Goal: Transaction & Acquisition: Purchase product/service

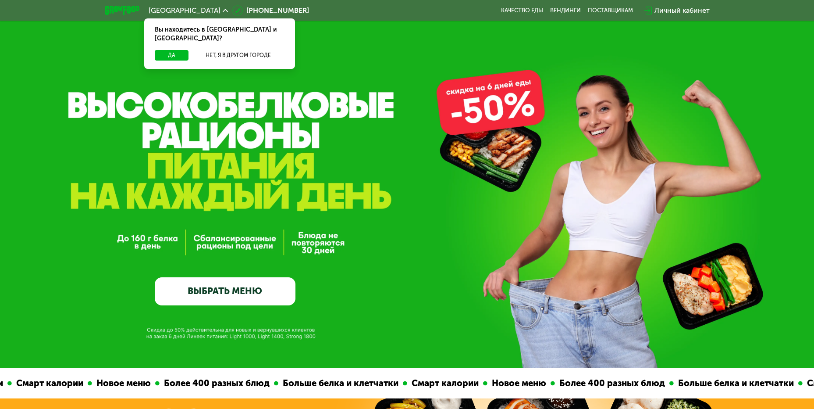
click at [242, 163] on div "GrowFood — доставка правильного питания ВЫБРАТЬ МЕНЮ" at bounding box center [225, 217] width 141 height 175
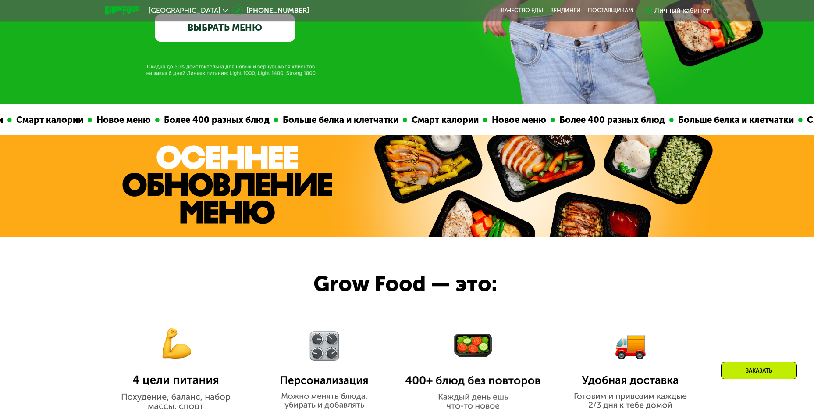
click at [240, 26] on link "ВЫБРАТЬ МЕНЮ" at bounding box center [225, 28] width 141 height 28
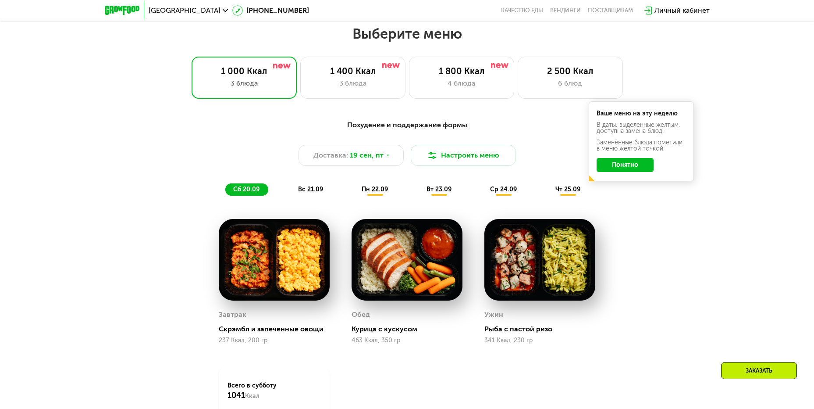
scroll to position [709, 0]
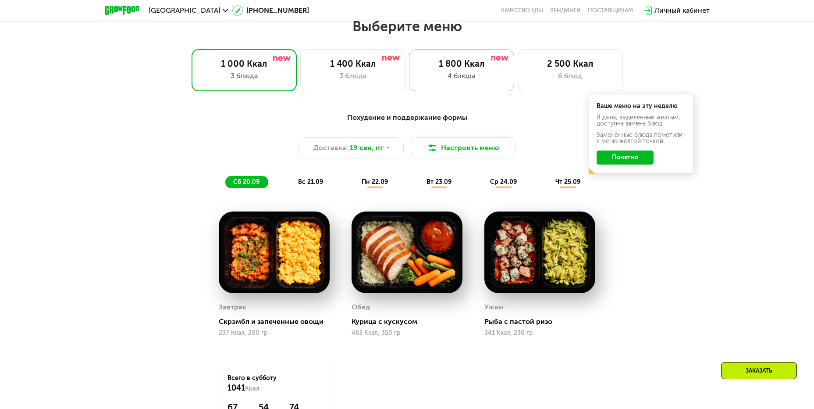
click at [444, 81] on div "4 блюда" at bounding box center [461, 76] width 87 height 11
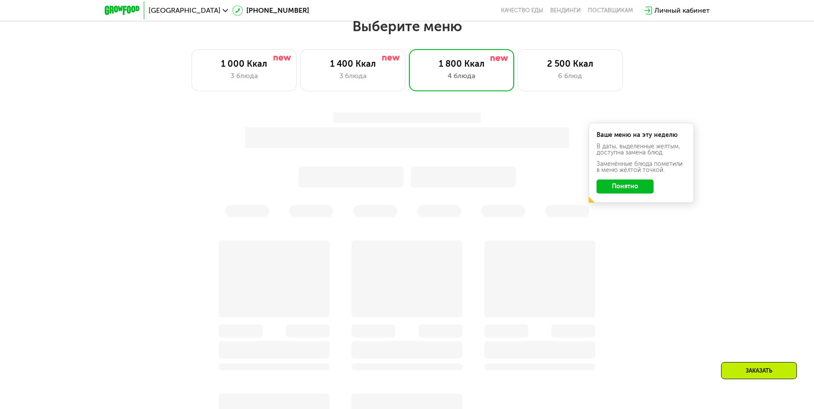
click at [633, 188] on button "Понятно" at bounding box center [625, 186] width 57 height 14
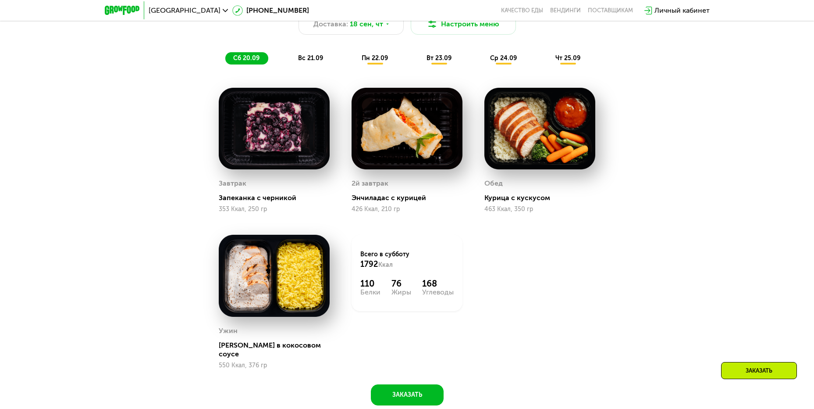
scroll to position [964, 0]
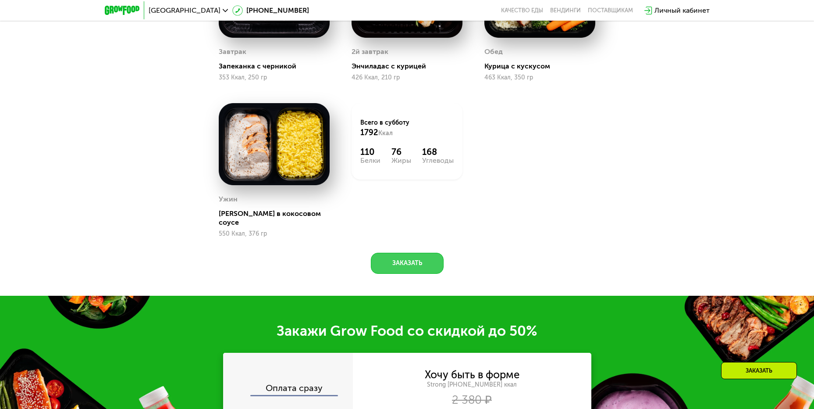
click at [396, 261] on button "Заказать" at bounding box center [407, 262] width 73 height 21
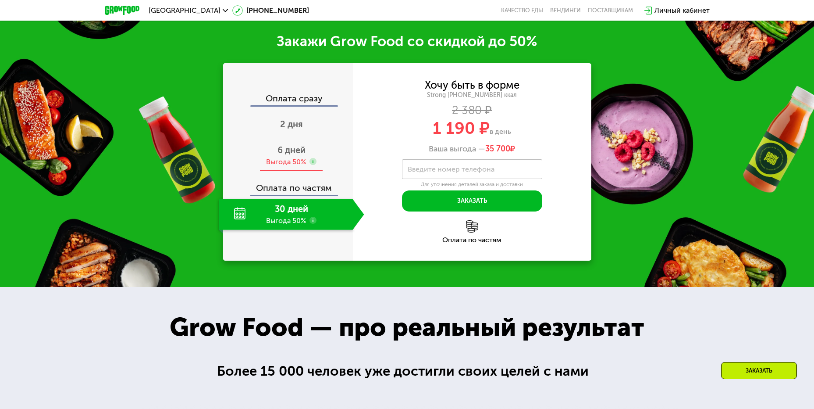
click at [295, 150] on div "6 дней Выгода 50%" at bounding box center [292, 155] width 146 height 31
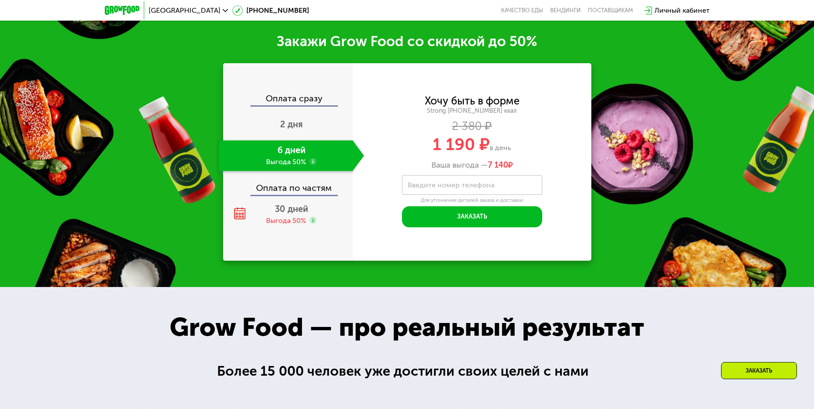
scroll to position [1166, 0]
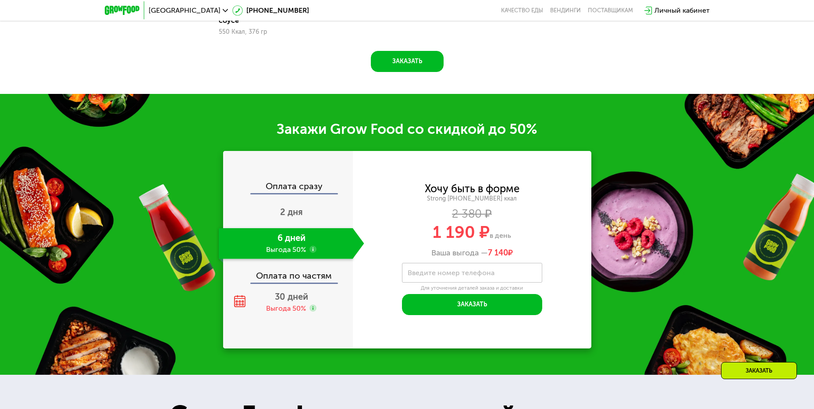
click at [661, 6] on div "Личный кабинет" at bounding box center [681, 10] width 55 height 11
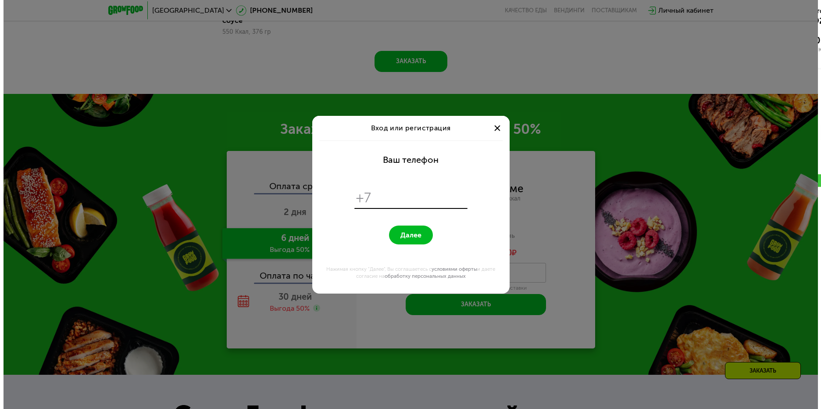
scroll to position [0, 0]
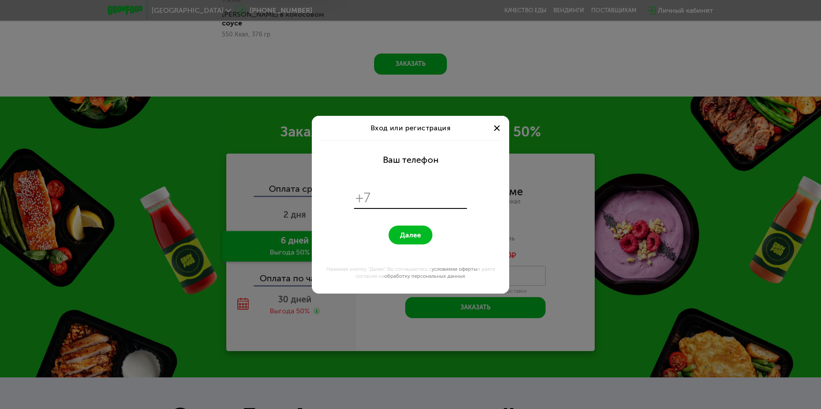
click at [388, 200] on input "tel" at bounding box center [420, 197] width 90 height 17
type input "**********"
click at [408, 235] on span "Далее" at bounding box center [410, 235] width 21 height 8
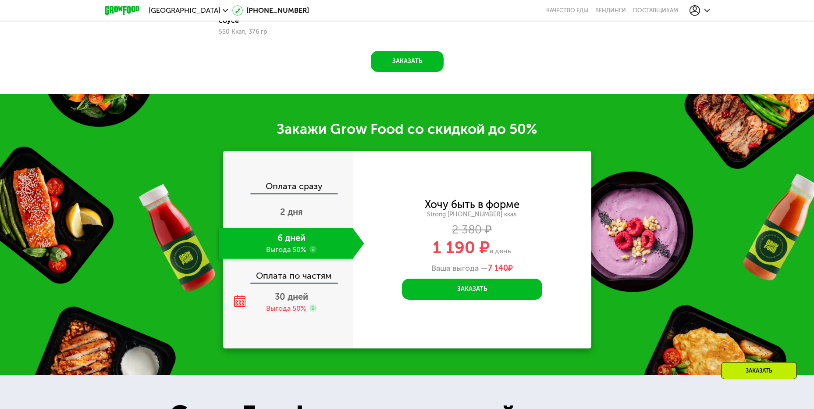
scroll to position [1146, 0]
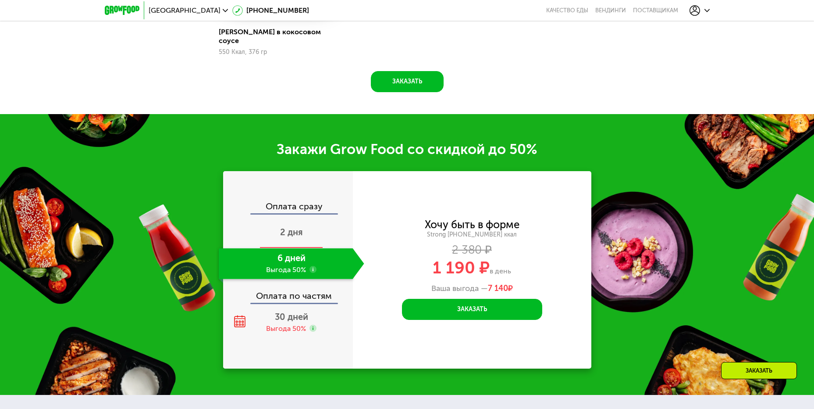
click at [292, 227] on span "2 дня" at bounding box center [291, 232] width 23 height 11
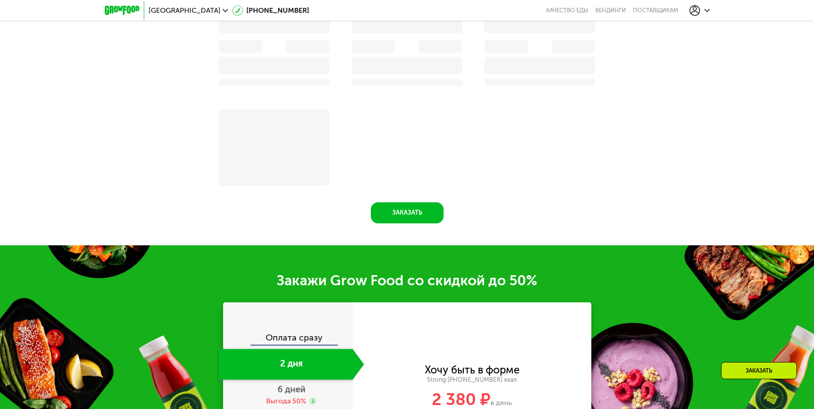
scroll to position [1286, 0]
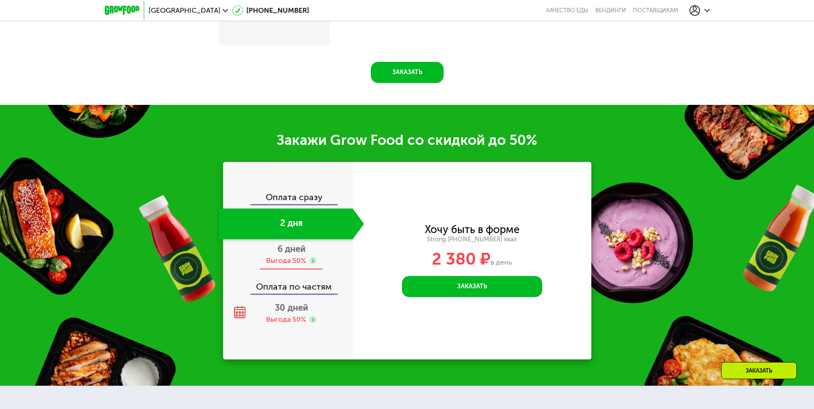
click at [291, 254] on span "6 дней" at bounding box center [291, 248] width 28 height 11
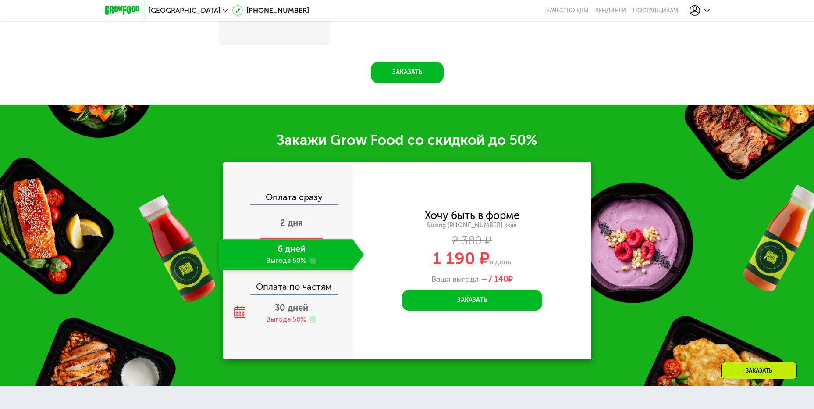
click at [291, 228] on span "2 дня" at bounding box center [291, 222] width 23 height 11
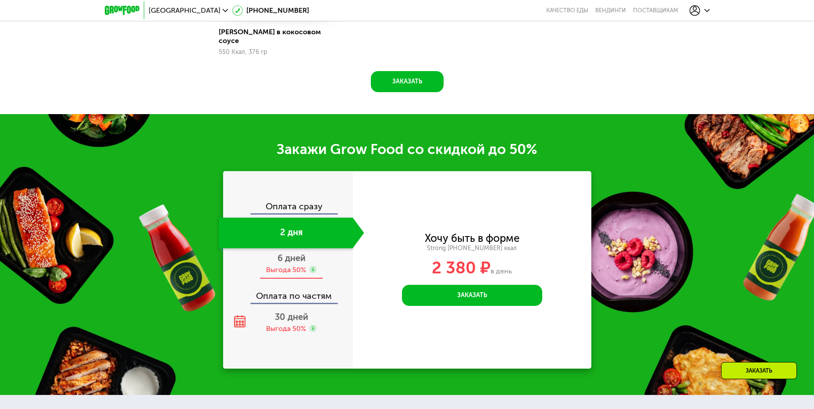
click at [287, 256] on span "6 дней" at bounding box center [291, 257] width 28 height 11
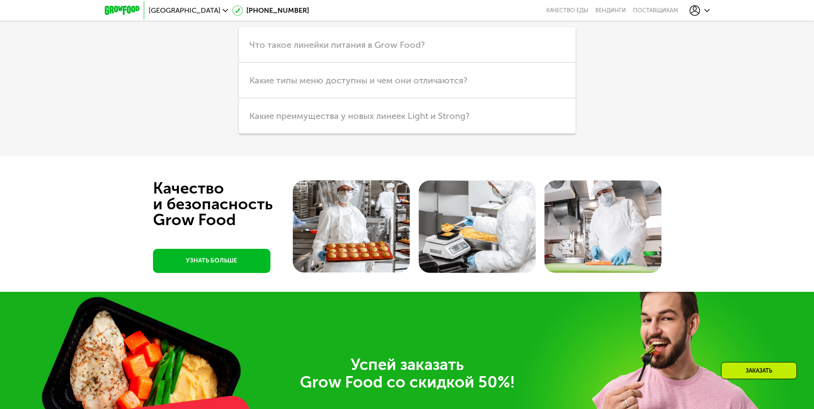
scroll to position [2768, 0]
